Goal: Task Accomplishment & Management: Manage account settings

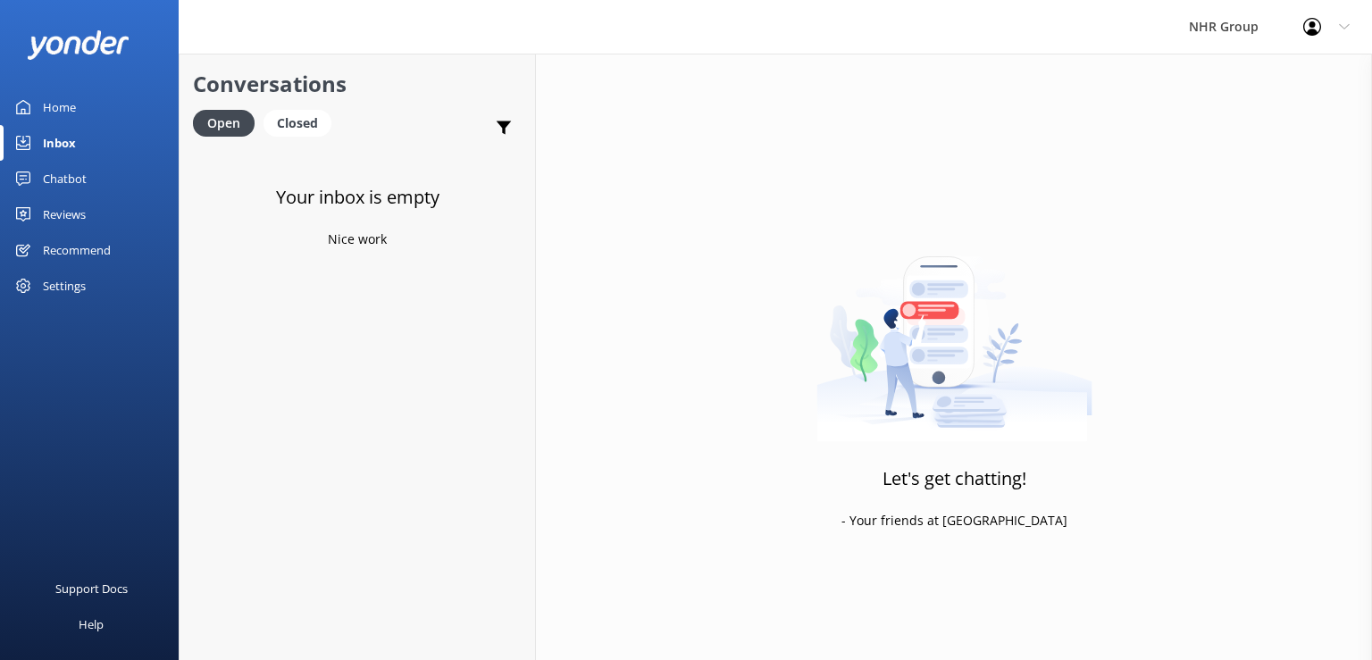
click at [73, 148] on div "Inbox" at bounding box center [59, 143] width 33 height 36
click at [298, 120] on div "Closed" at bounding box center [297, 123] width 68 height 27
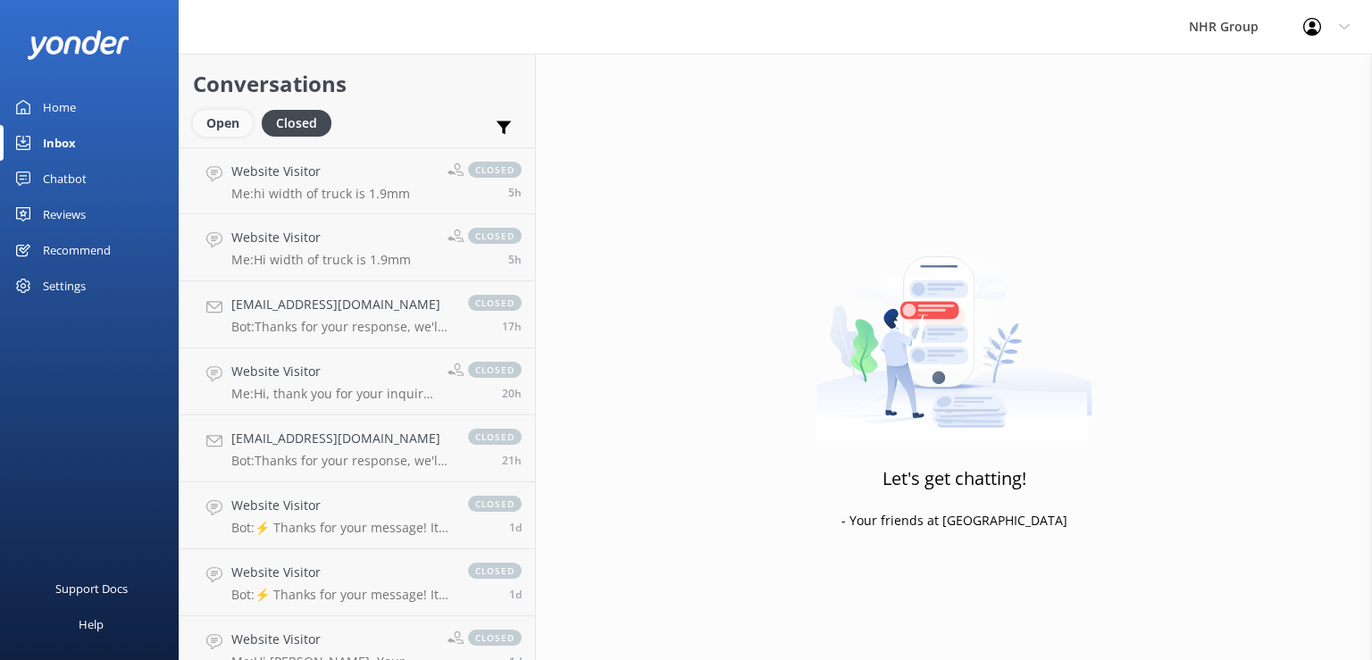
click at [212, 123] on div "Open" at bounding box center [223, 123] width 60 height 27
